Goal: Task Accomplishment & Management: Manage account settings

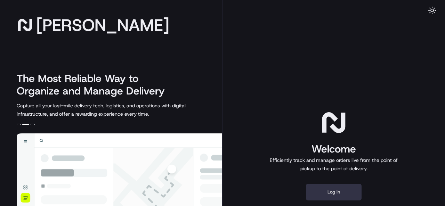
click at [331, 194] on button "Log in" at bounding box center [334, 192] width 56 height 17
